Goal: Navigation & Orientation: Find specific page/section

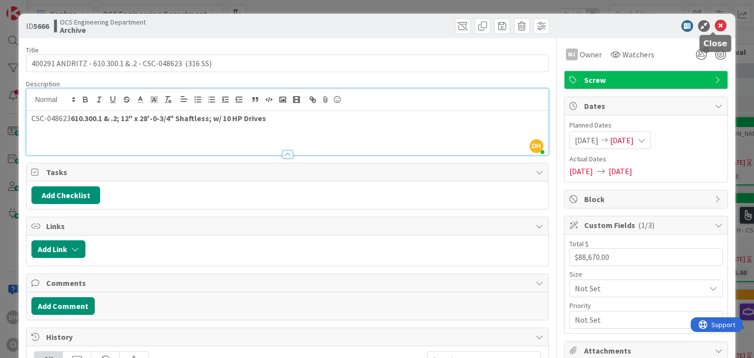
click at [717, 24] on icon at bounding box center [721, 26] width 12 height 12
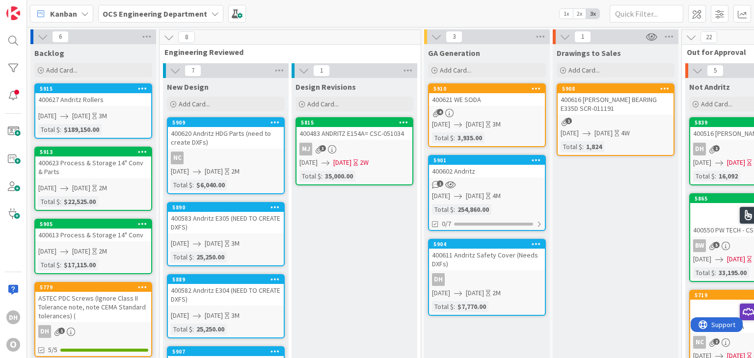
click at [511, 101] on div "400621 WE SODA" at bounding box center [487, 99] width 116 height 13
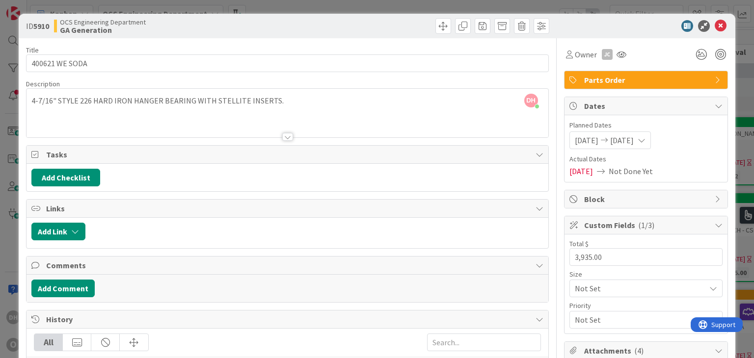
click at [715, 22] on icon at bounding box center [721, 26] width 12 height 12
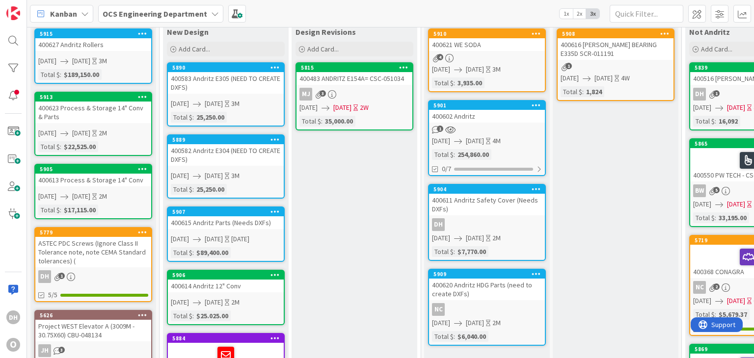
scroll to position [98, 0]
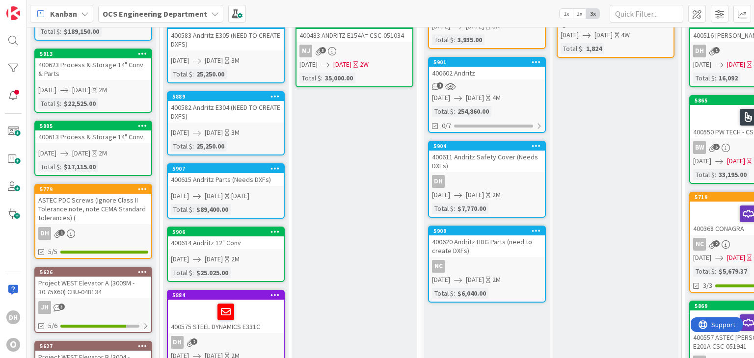
click at [504, 260] on div "NC" at bounding box center [487, 266] width 116 height 13
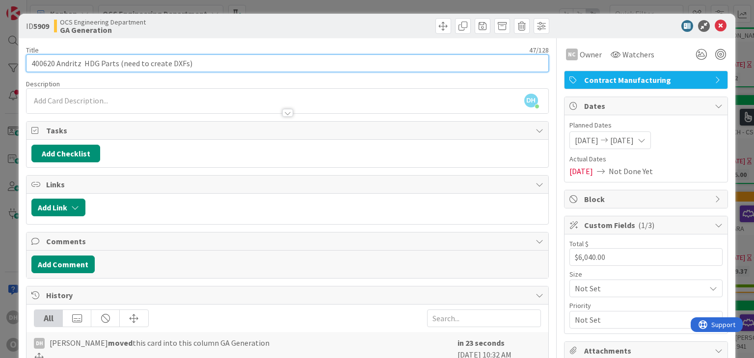
drag, startPoint x: 53, startPoint y: 62, endPoint x: 27, endPoint y: 64, distance: 26.6
click at [27, 64] on input "400620 Andritz HDG Parts (need to create DXFs)" at bounding box center [287, 64] width 522 height 18
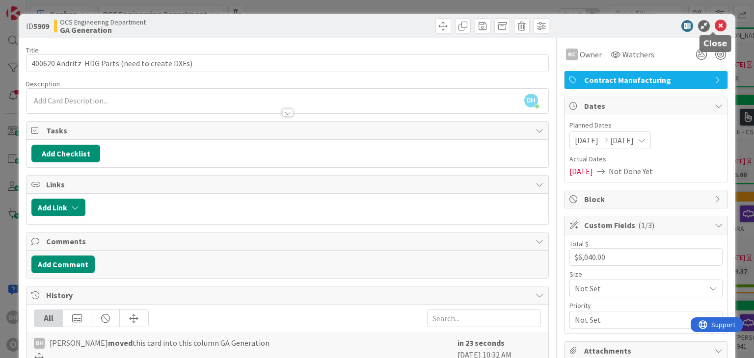
click at [717, 25] on icon at bounding box center [721, 26] width 12 height 12
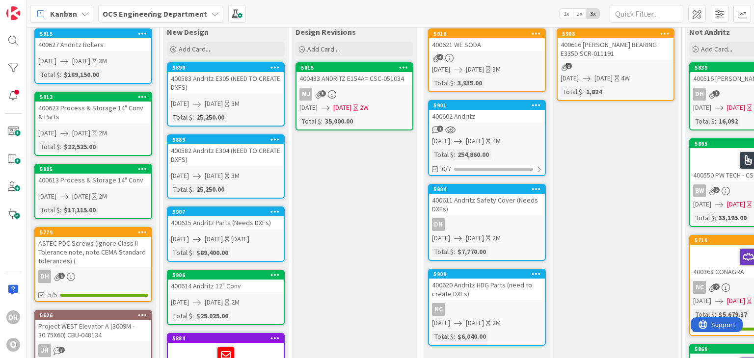
scroll to position [49, 0]
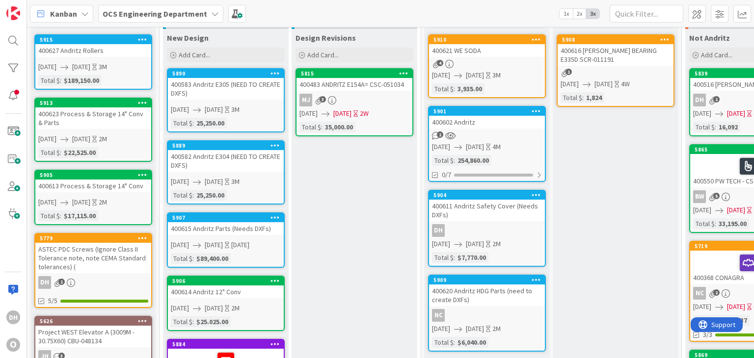
click at [497, 221] on link "5904 400611 Andritz Safety Cover (Needs DXFs) DH [DATE] [DATE] 2M Total $ : $7,…" at bounding box center [487, 228] width 118 height 77
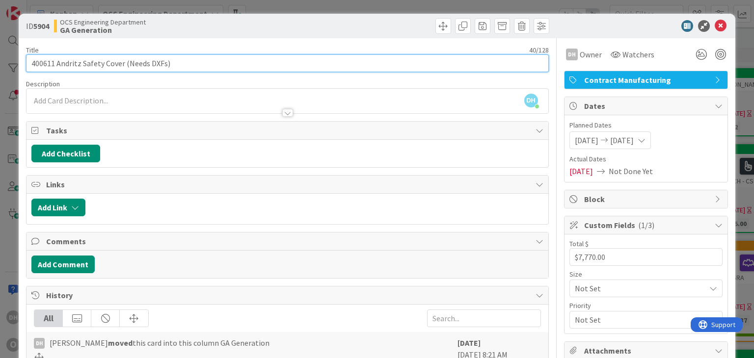
drag, startPoint x: 55, startPoint y: 62, endPoint x: 17, endPoint y: 66, distance: 39.0
click at [19, 66] on div "ID 5904 OCS Engineering Department GA Generation Title 40 / 128 400611 Andritz …" at bounding box center [377, 281] width 716 height 534
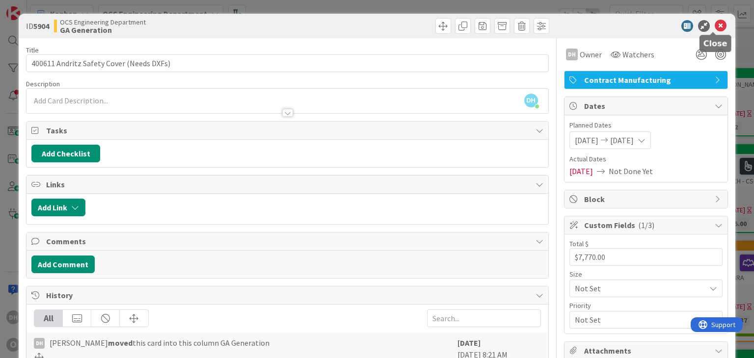
click at [715, 24] on icon at bounding box center [721, 26] width 12 height 12
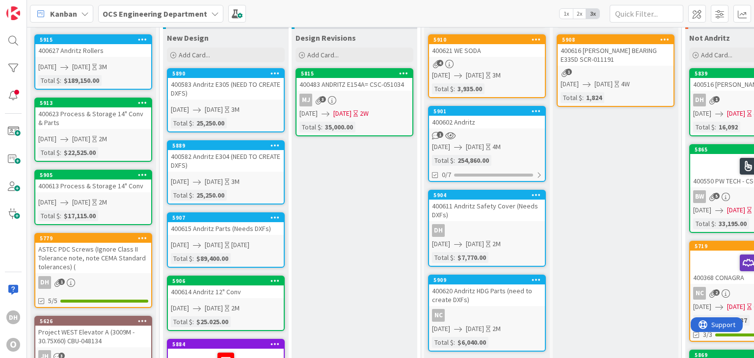
click at [495, 221] on link "5904 400611 Andritz Safety Cover (Needs DXFs) DH [DATE] [DATE] 2M Total $ : $7,…" at bounding box center [487, 228] width 118 height 77
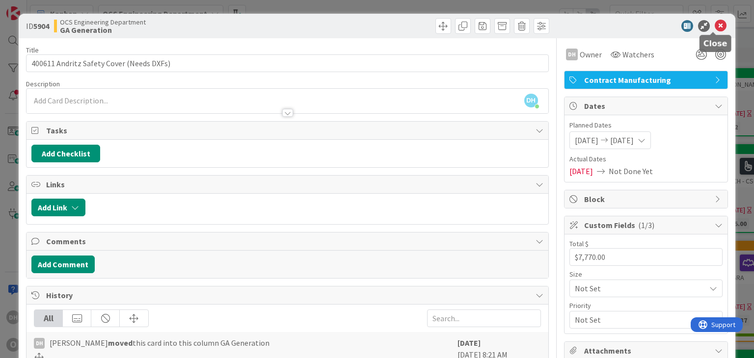
click at [715, 24] on icon at bounding box center [721, 26] width 12 height 12
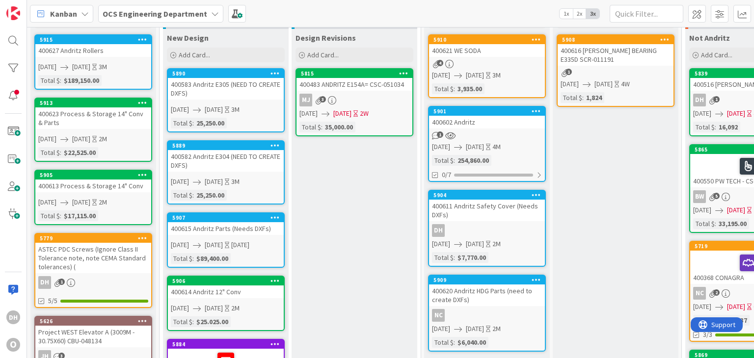
click at [468, 289] on div "400620 Andritz HDG Parts (need to create DXFs)" at bounding box center [487, 296] width 116 height 22
